Goal: Entertainment & Leisure: Consume media (video, audio)

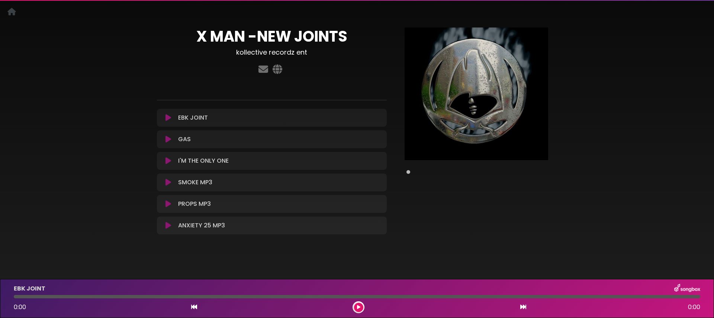
scroll to position [23, 0]
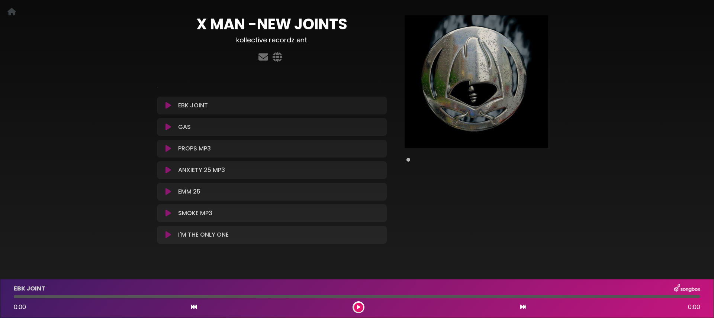
scroll to position [44, 0]
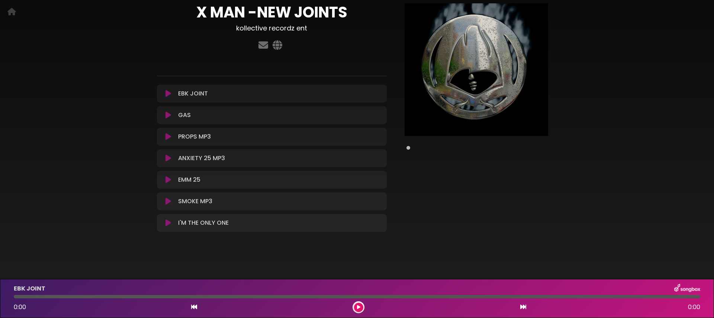
click at [168, 180] on icon at bounding box center [169, 179] width 6 height 7
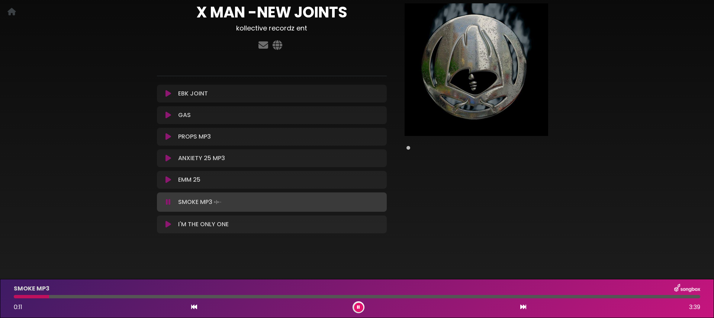
click at [166, 93] on icon at bounding box center [169, 93] width 6 height 7
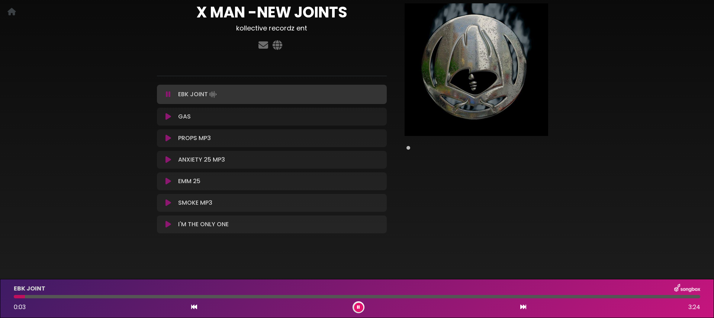
click at [167, 115] on icon at bounding box center [169, 116] width 6 height 7
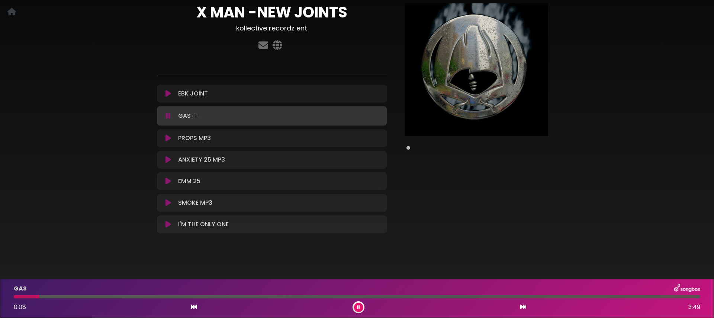
scroll to position [44, 0]
click at [168, 115] on icon at bounding box center [168, 116] width 5 height 7
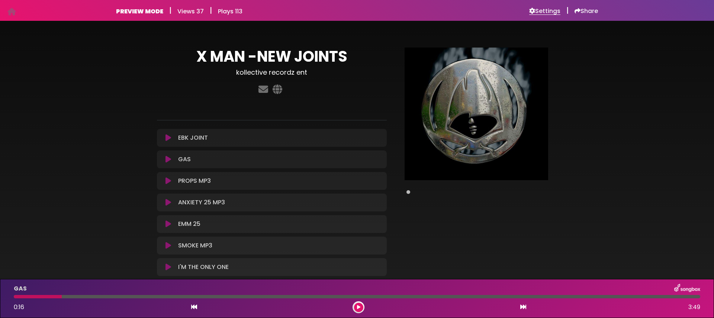
scroll to position [1, 0]
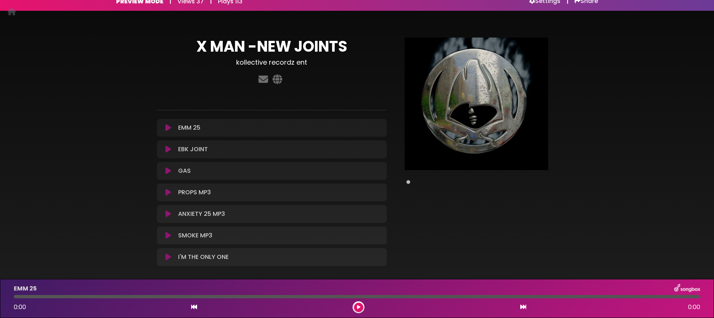
scroll to position [19, 0]
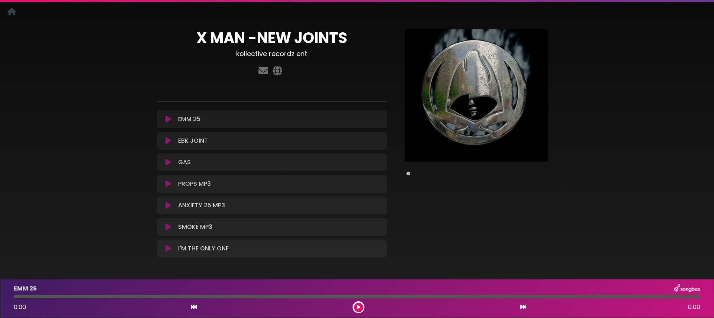
click at [168, 249] on icon at bounding box center [169, 248] width 6 height 7
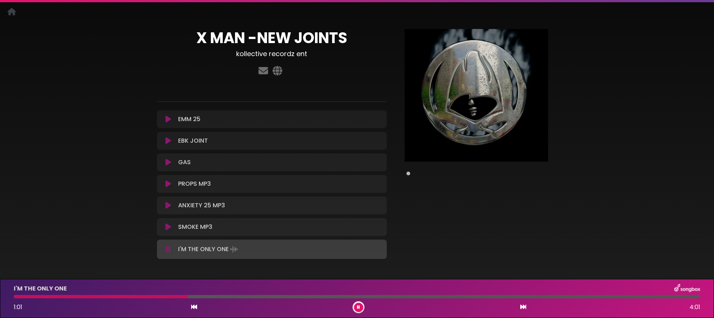
click at [169, 248] on icon at bounding box center [168, 249] width 5 height 7
